Goal: Task Accomplishment & Management: Manage account settings

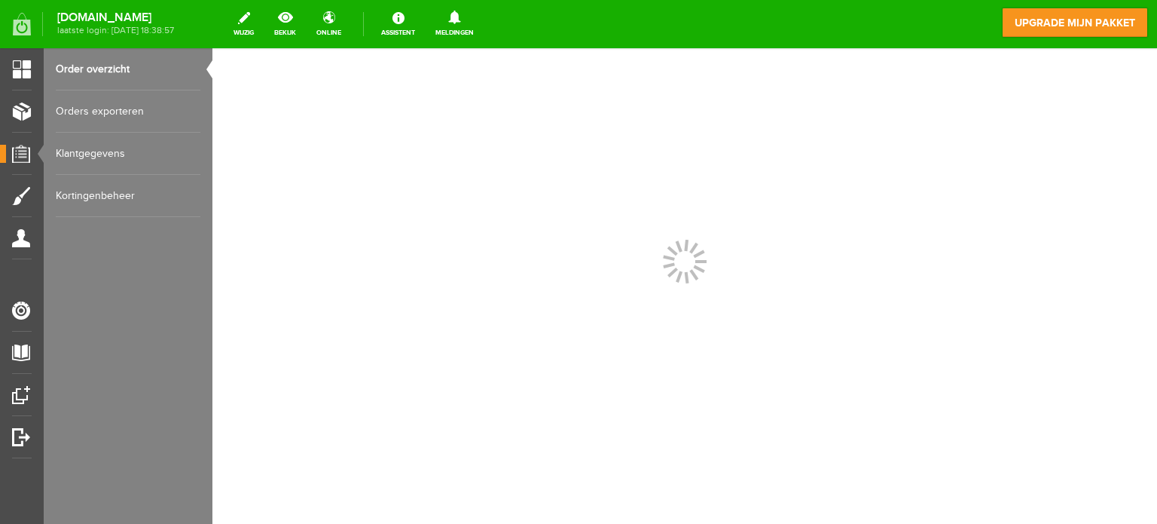
click at [97, 66] on link "Order overzicht" at bounding box center [128, 69] width 145 height 42
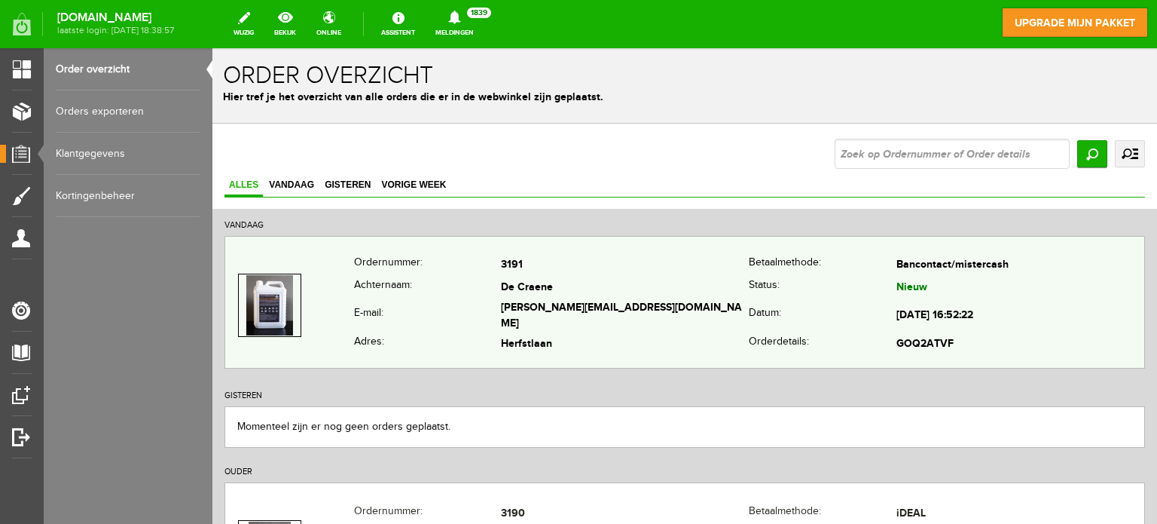
click at [626, 285] on td "De Craene" at bounding box center [625, 288] width 248 height 22
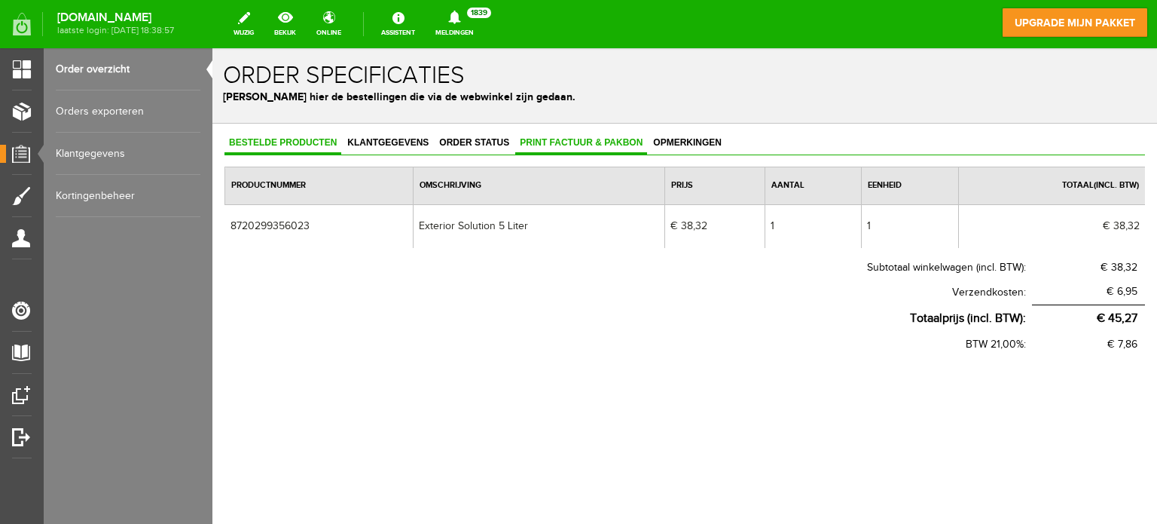
click at [555, 139] on span "Print factuur & pakbon" at bounding box center [581, 142] width 132 height 11
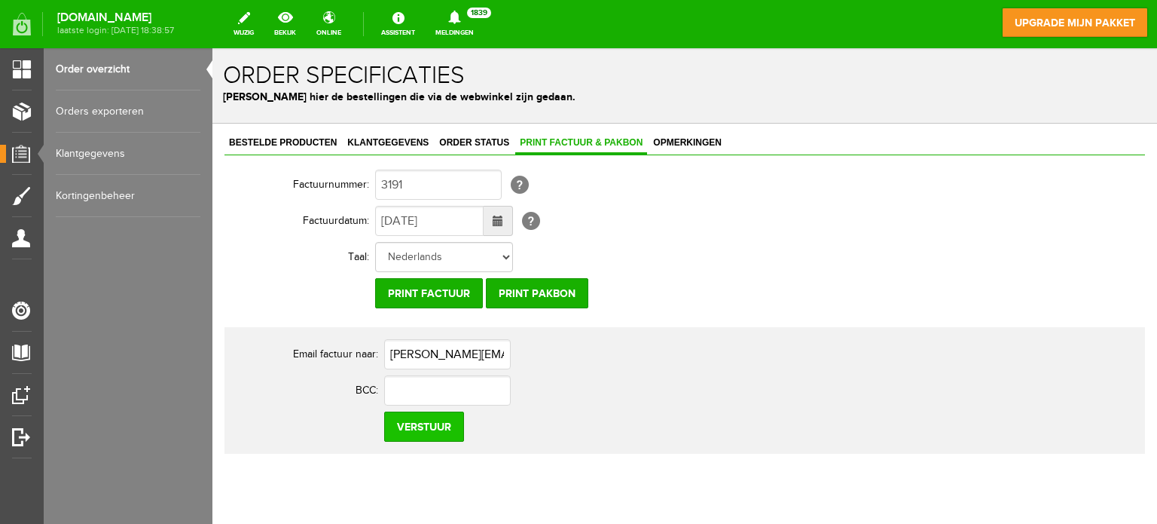
click at [417, 426] on input "Verstuur" at bounding box center [424, 426] width 80 height 30
click at [442, 289] on input "Print factuur" at bounding box center [429, 293] width 108 height 30
click at [534, 289] on input "Print pakbon" at bounding box center [537, 293] width 102 height 30
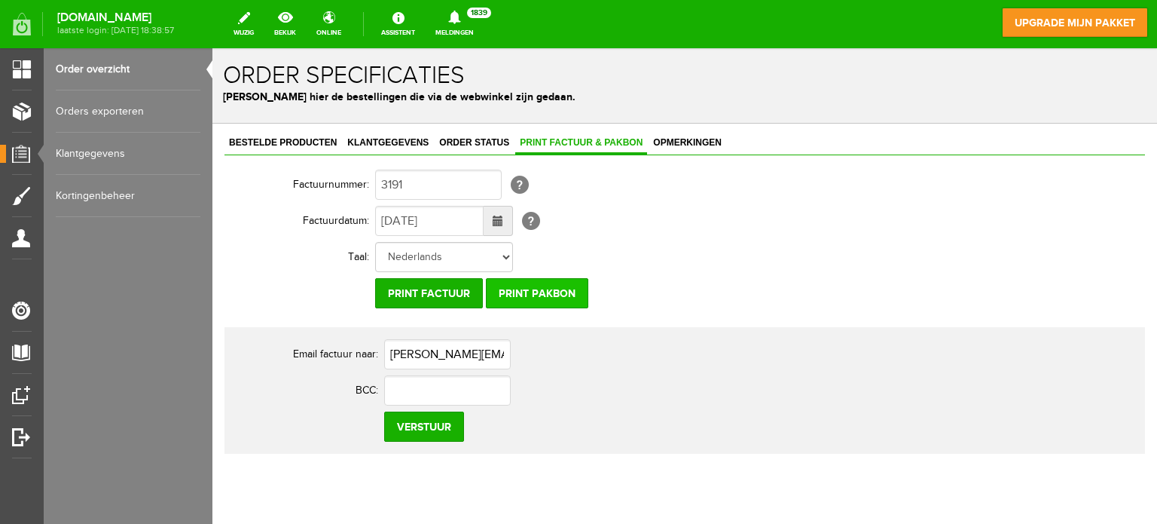
click at [534, 289] on input "Print pakbon" at bounding box center [537, 293] width 102 height 30
